Goal: Task Accomplishment & Management: Use online tool/utility

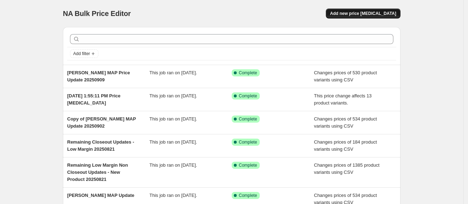
click at [375, 16] on span "Add new price [MEDICAL_DATA]" at bounding box center [363, 14] width 66 height 6
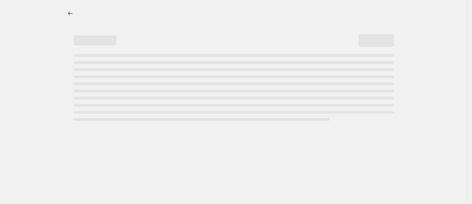
select select "percentage"
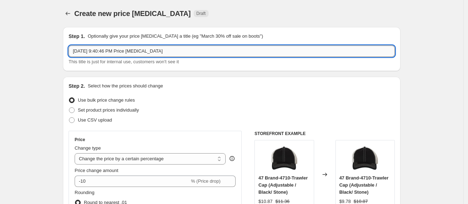
click at [222, 55] on input "[DATE] 9:40:46 PM Price [MEDICAL_DATA]" at bounding box center [232, 50] width 326 height 11
type input "Puma - Tier 2 Pricing Drop 20251007"
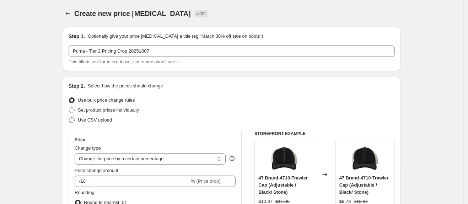
click at [85, 117] on span "Use CSV upload" at bounding box center [95, 119] width 34 height 5
click at [69, 117] on input "Use CSV upload" at bounding box center [69, 117] width 0 height 0
radio input "true"
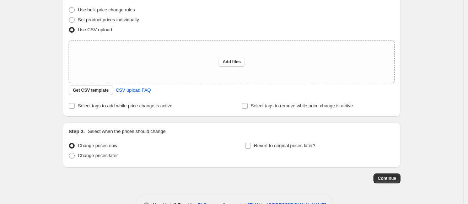
scroll to position [91, 0]
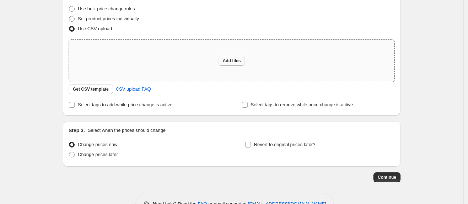
click at [240, 59] on span "Add files" at bounding box center [232, 61] width 18 height 6
type input "C:\fakepath\Puma - [PERSON_NAME]- Tier 2 Price Update 20251007.csv"
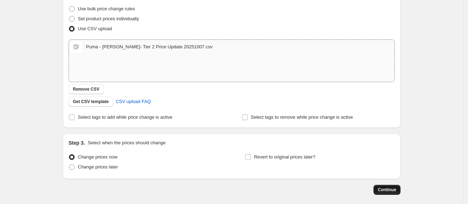
click at [394, 189] on span "Continue" at bounding box center [387, 190] width 18 height 6
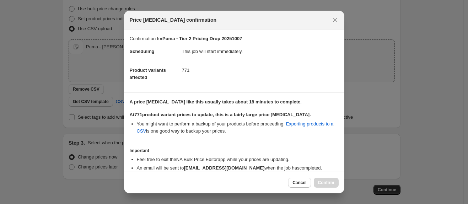
scroll to position [37, 0]
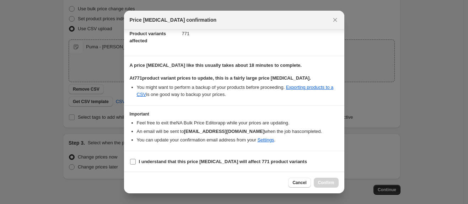
click at [169, 162] on b "I understand that this price [MEDICAL_DATA] will affect 771 product variants" at bounding box center [223, 161] width 168 height 5
click at [136, 162] on input "I understand that this price [MEDICAL_DATA] will affect 771 product variants" at bounding box center [133, 162] width 6 height 6
checkbox input "true"
click at [330, 181] on span "Confirm" at bounding box center [326, 183] width 16 height 6
